Goal: Task Accomplishment & Management: Use online tool/utility

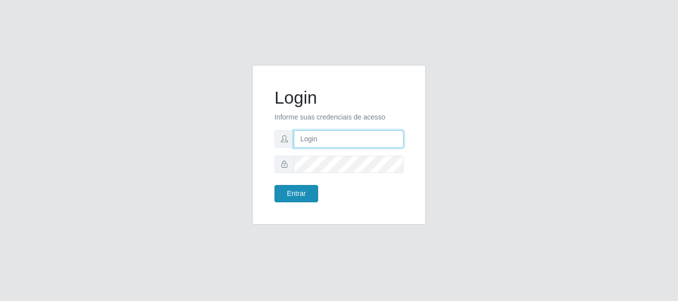
type input "caio@B1"
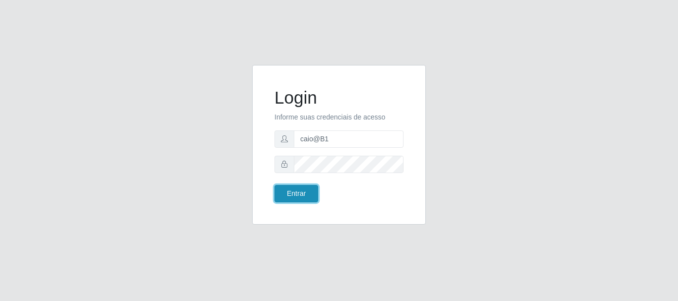
click at [292, 197] on button "Entrar" at bounding box center [296, 193] width 44 height 17
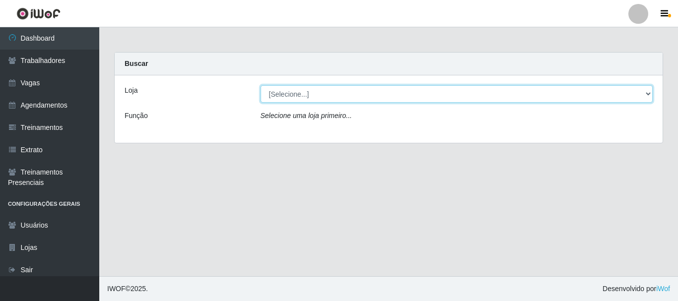
click at [305, 96] on select "[Selecione...] Bemais Supermercados - B1 [GEOGRAPHIC_DATA]" at bounding box center [456, 93] width 392 height 17
select select "403"
click at [260, 85] on select "[Selecione...] Bemais Supermercados - B1 [GEOGRAPHIC_DATA]" at bounding box center [456, 93] width 392 height 17
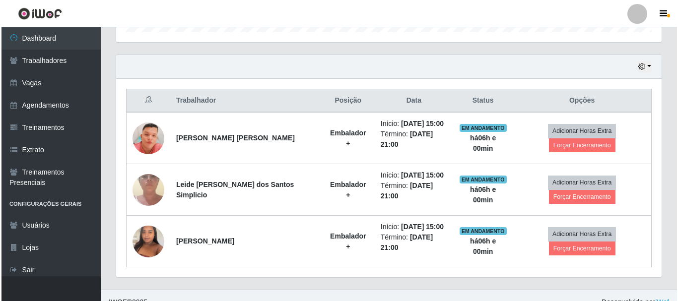
scroll to position [336, 0]
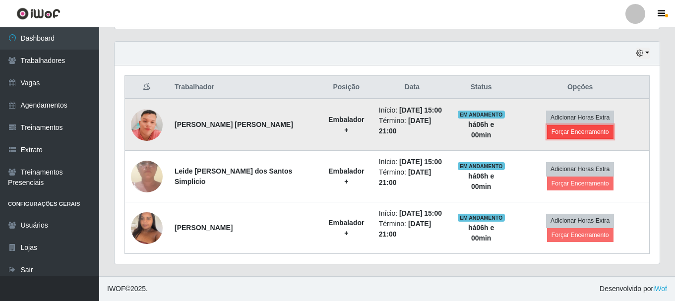
click at [570, 137] on button "Forçar Encerramento" at bounding box center [580, 132] width 66 height 14
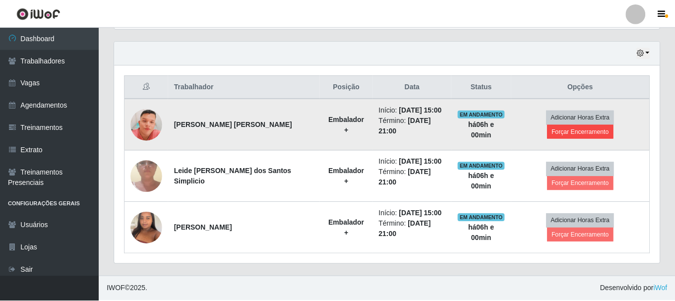
scroll to position [206, 540]
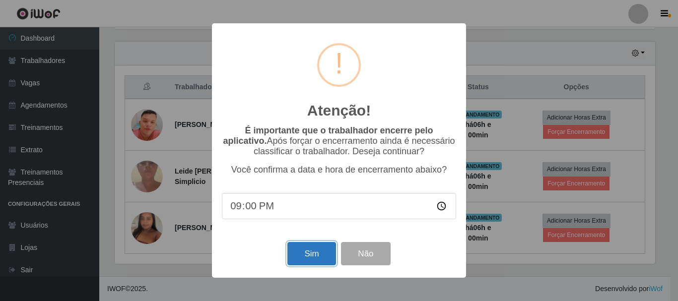
click at [292, 251] on button "Sim" at bounding box center [311, 253] width 48 height 23
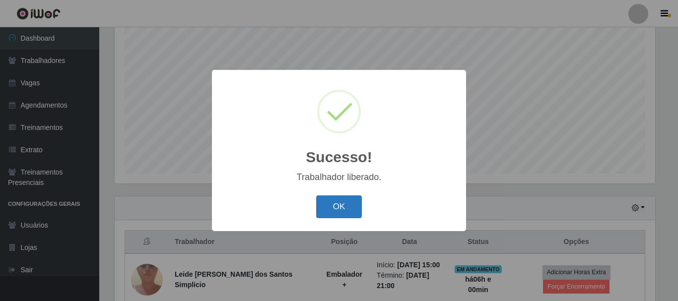
click at [337, 206] on button "OK" at bounding box center [339, 206] width 46 height 23
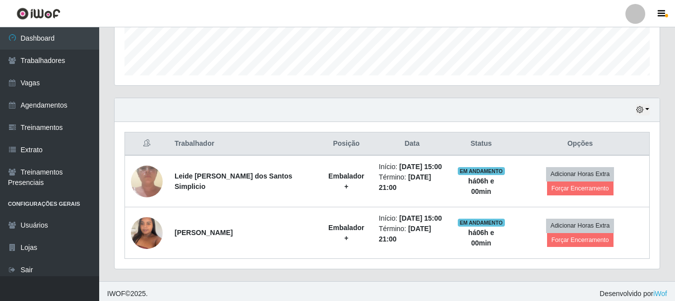
scroll to position [284, 0]
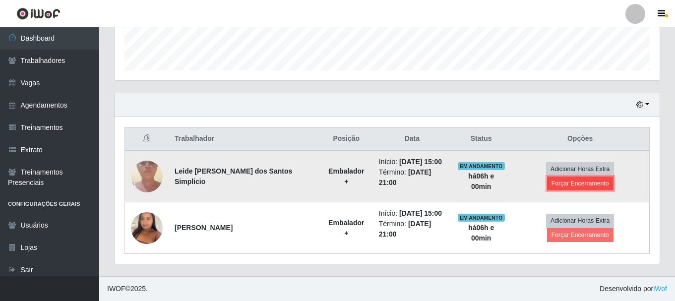
click at [585, 186] on button "Forçar Encerramento" at bounding box center [580, 184] width 66 height 14
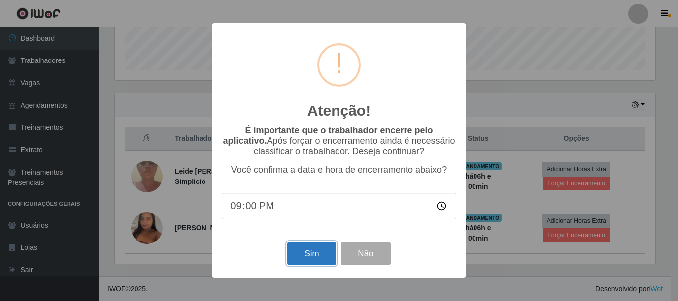
click at [317, 246] on button "Sim" at bounding box center [311, 253] width 48 height 23
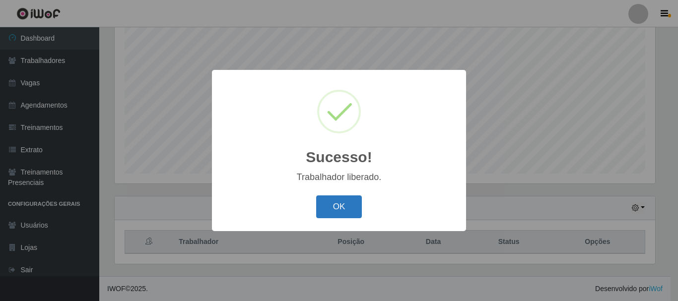
click at [320, 209] on button "OK" at bounding box center [339, 206] width 46 height 23
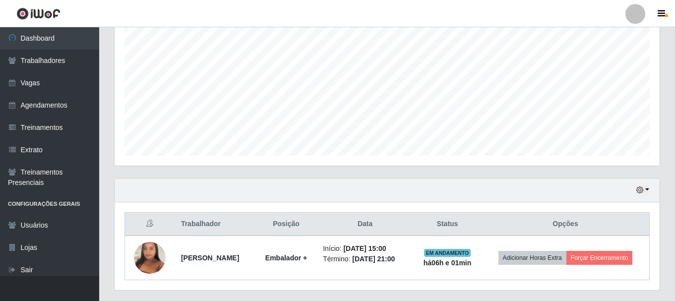
scroll to position [225, 0]
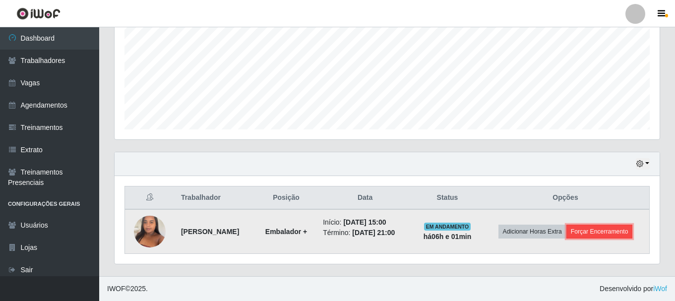
click at [603, 231] on button "Forçar Encerramento" at bounding box center [600, 232] width 66 height 14
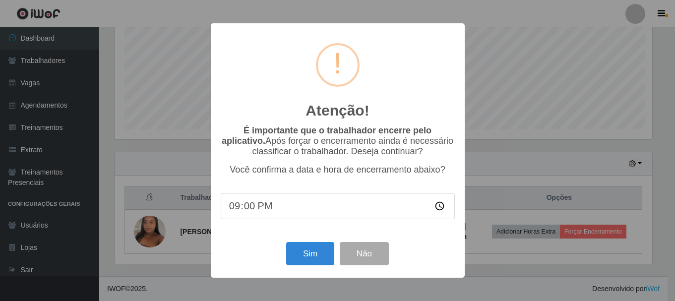
scroll to position [206, 540]
click at [317, 259] on button "Sim" at bounding box center [311, 253] width 48 height 23
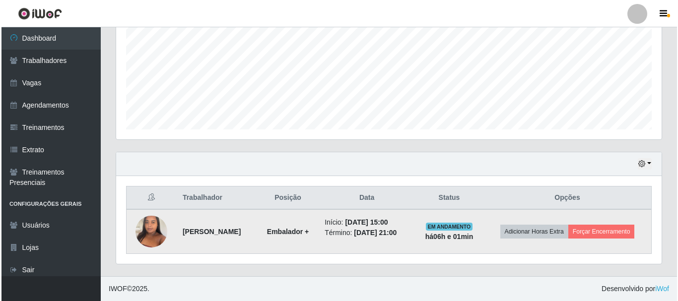
scroll to position [0, 0]
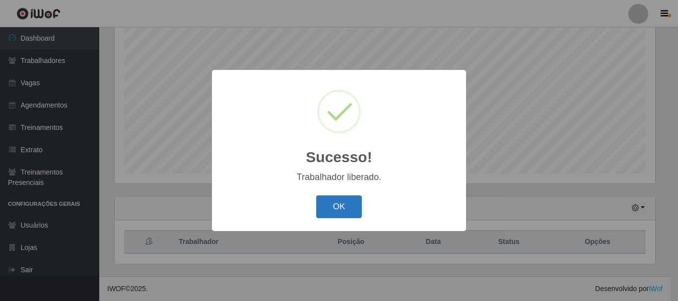
click at [350, 206] on button "OK" at bounding box center [339, 206] width 46 height 23
